Goal: Find contact information: Find contact information

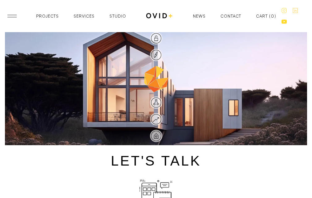
scroll to position [392, 0]
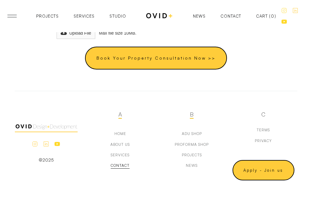
click at [122, 166] on div "Contact" at bounding box center [120, 165] width 19 height 4
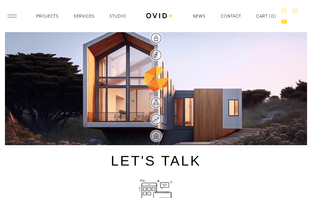
click at [253, 21] on header "Projects Services Studio Contact News Projects Projects Services Services Studi…" at bounding box center [156, 16] width 312 height 32
click at [231, 18] on div "Contact" at bounding box center [230, 16] width 21 height 4
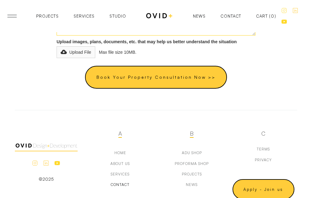
scroll to position [392, 0]
